Goal: Task Accomplishment & Management: Use online tool/utility

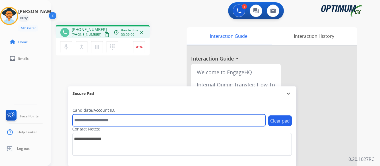
paste input "*******"
type input "*******"
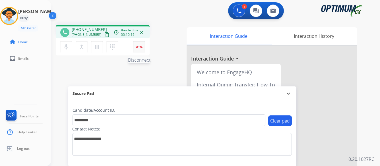
click at [139, 45] on button "Disconnect" at bounding box center [139, 47] width 12 height 12
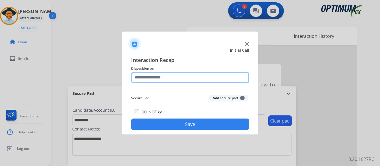
click at [172, 77] on input "text" at bounding box center [190, 77] width 118 height 11
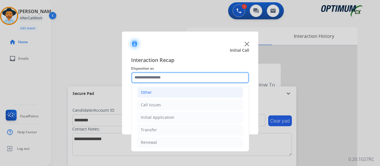
scroll to position [39, 0]
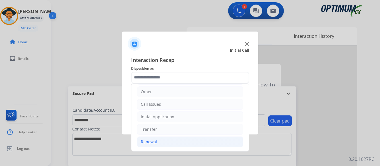
click at [154, 142] on div "Renewal" at bounding box center [149, 142] width 16 height 6
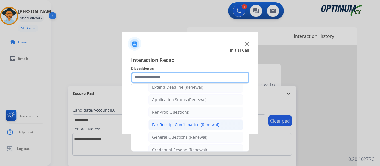
scroll to position [152, 0]
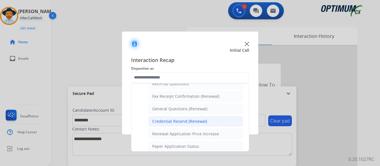
click at [174, 121] on div "Credential Resend (Renewal)" at bounding box center [179, 122] width 55 height 6
type input "**********"
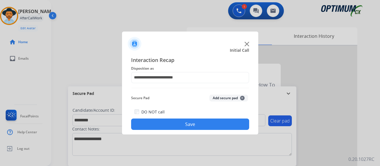
click at [186, 125] on button "Save" at bounding box center [190, 124] width 118 height 11
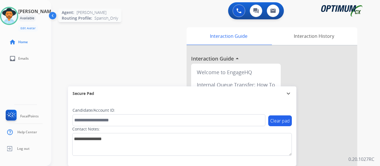
click at [17, 17] on img at bounding box center [9, 16] width 16 height 16
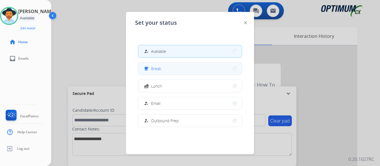
click at [189, 69] on button "free_breakfast Break" at bounding box center [190, 69] width 104 height 12
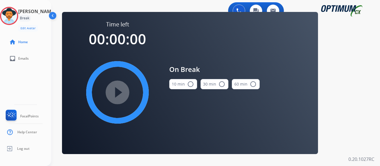
click at [191, 84] on mat-icon "radio_button_unchecked" at bounding box center [190, 84] width 7 height 7
click at [118, 92] on mat-icon "play_circle_filled" at bounding box center [117, 92] width 7 height 7
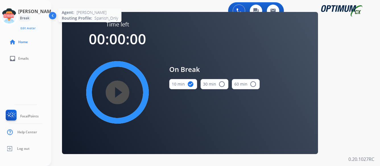
click at [18, 16] on icon at bounding box center [9, 16] width 18 height 18
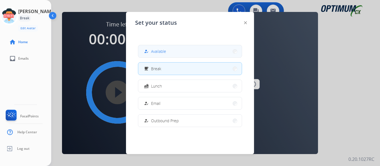
click at [176, 53] on button "how_to_reg Available" at bounding box center [190, 51] width 104 height 12
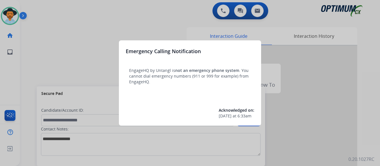
click at [29, 52] on div at bounding box center [190, 83] width 380 height 166
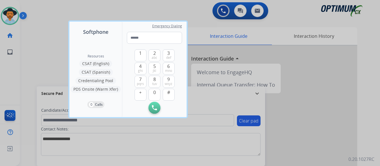
click at [41, 54] on div at bounding box center [190, 83] width 380 height 166
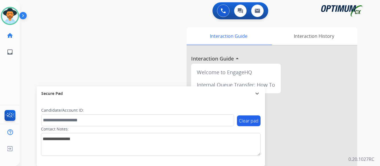
click at [24, 15] on img at bounding box center [24, 16] width 10 height 11
